Goal: Task Accomplishment & Management: Use online tool/utility

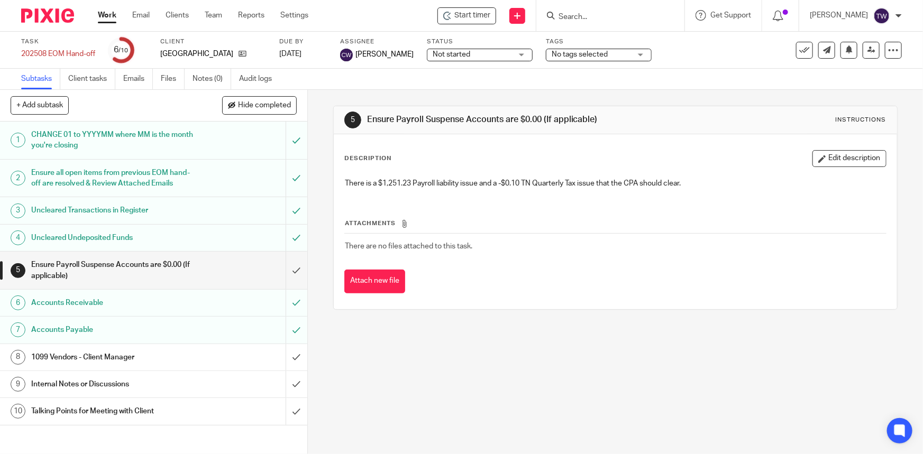
click at [104, 392] on h1 "Internal Notes or Discussions" at bounding box center [112, 385] width 162 height 16
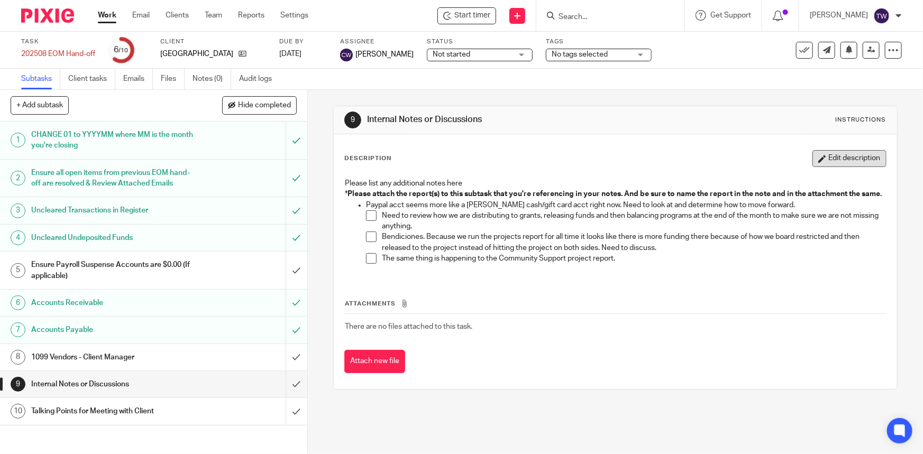
click at [827, 155] on button "Edit description" at bounding box center [849, 158] width 74 height 17
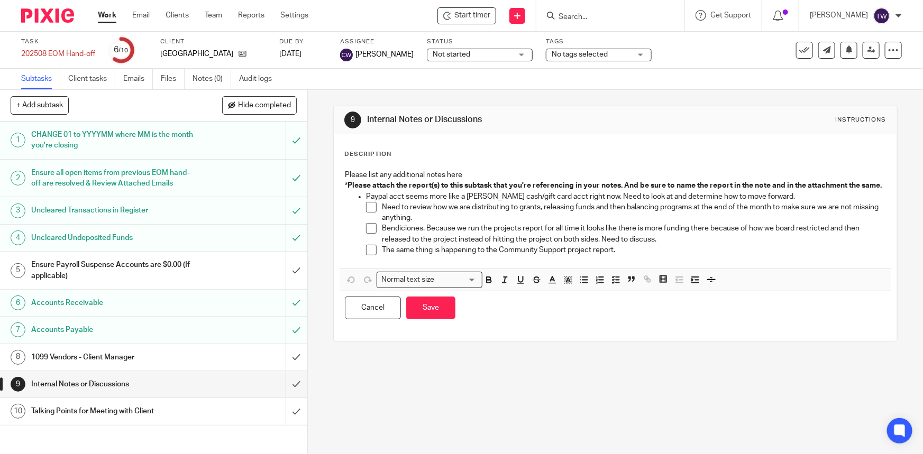
click at [622, 255] on p "The same thing is happening to the Community Support project report." at bounding box center [633, 250] width 503 height 11
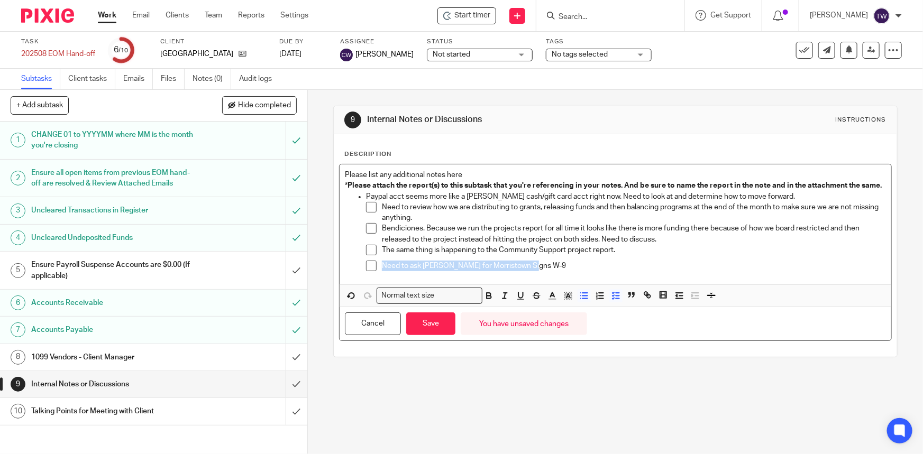
drag, startPoint x: 529, startPoint y: 275, endPoint x: 308, endPoint y: 282, distance: 221.7
click at [308, 282] on div "9 Internal Notes or Discussions Instructions Description Please list any additi…" at bounding box center [615, 272] width 615 height 364
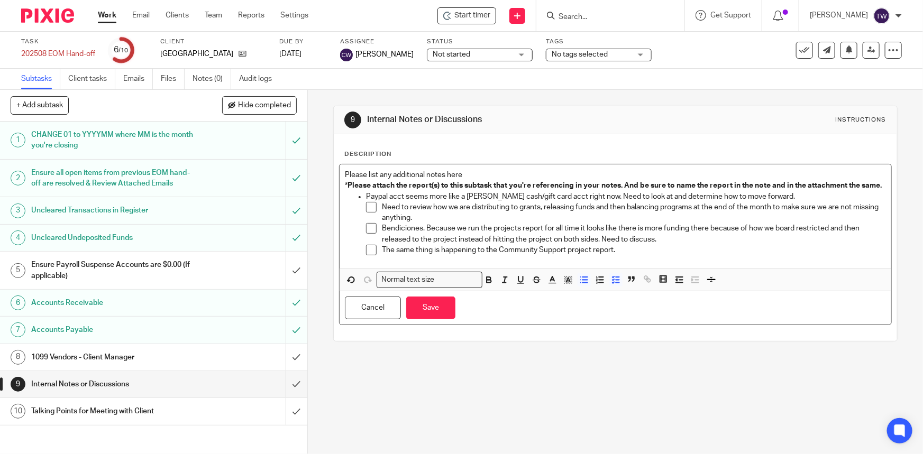
click at [110, 365] on h1 "1099 Vendors - Client Manager" at bounding box center [112, 358] width 162 height 16
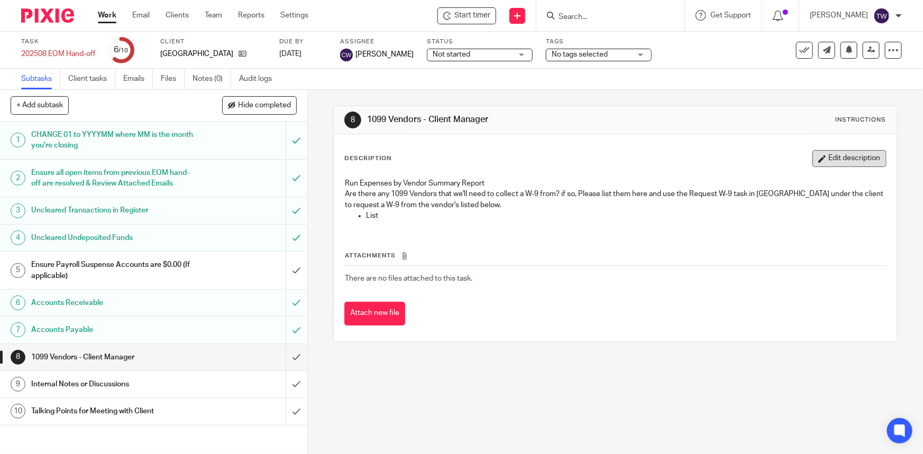
click at [844, 158] on button "Edit description" at bounding box center [849, 158] width 74 height 17
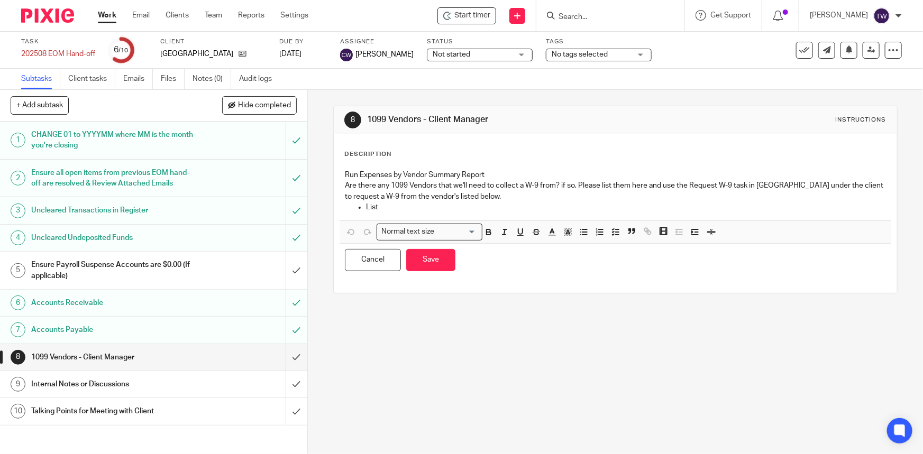
click at [424, 204] on p "List" at bounding box center [625, 207] width 519 height 11
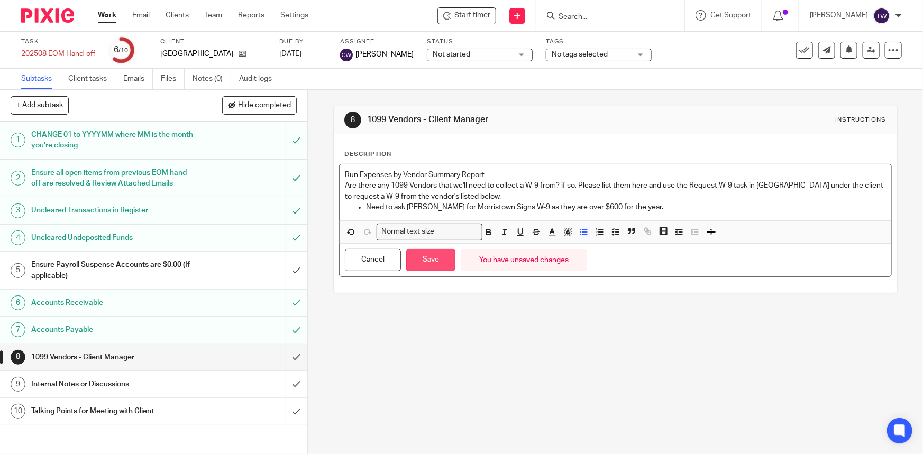
click at [434, 261] on button "Save" at bounding box center [430, 260] width 49 height 23
